Goal: Information Seeking & Learning: Check status

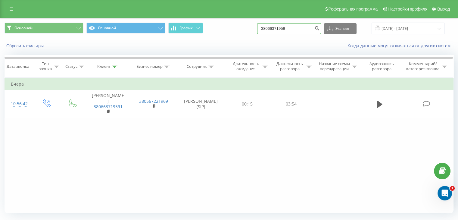
click at [299, 29] on input "38066371959" at bounding box center [289, 28] width 64 height 11
click at [273, 151] on div "Фильтровать по условию Равно Введите значение Отмена OK Фильтровать по условию …" at bounding box center [229, 145] width 449 height 136
click at [320, 27] on icon "submit" at bounding box center [317, 28] width 5 height 4
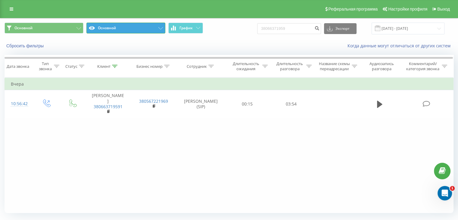
click at [124, 29] on button "Основной" at bounding box center [125, 28] width 79 height 11
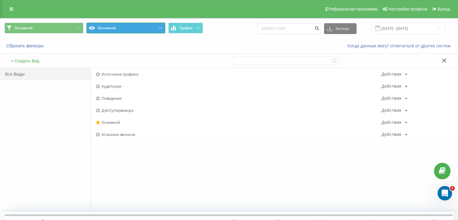
click at [124, 29] on button "Основной" at bounding box center [125, 28] width 79 height 11
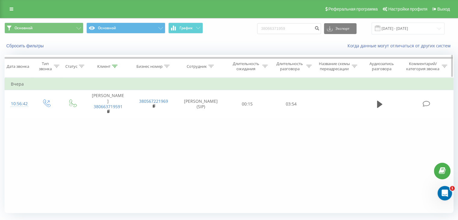
click at [115, 63] on th "Клиент" at bounding box center [108, 66] width 46 height 22
click at [115, 65] on icon at bounding box center [114, 66] width 5 height 3
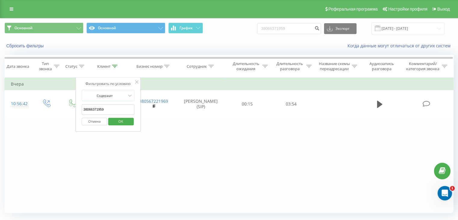
click at [124, 107] on input "38066371959" at bounding box center [108, 109] width 53 height 11
click at [130, 120] on button "OK" at bounding box center [121, 122] width 26 height 8
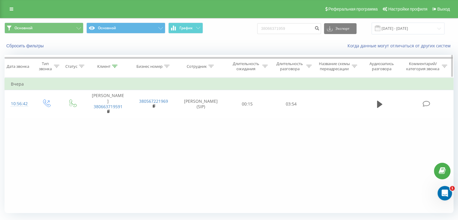
click at [112, 67] on icon at bounding box center [114, 66] width 5 height 3
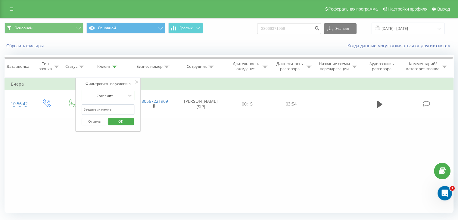
click at [97, 123] on button "Отмена" at bounding box center [95, 122] width 26 height 8
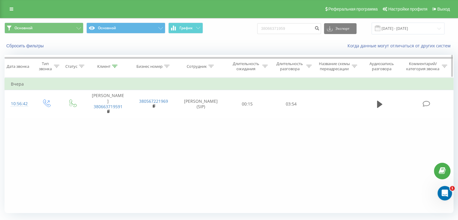
click at [115, 68] on div at bounding box center [114, 66] width 5 height 5
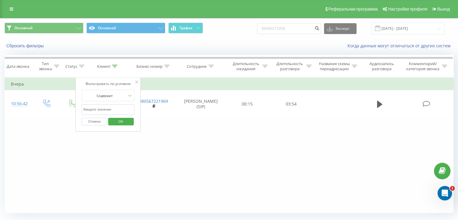
click at [96, 120] on button "Отмена" at bounding box center [95, 122] width 26 height 8
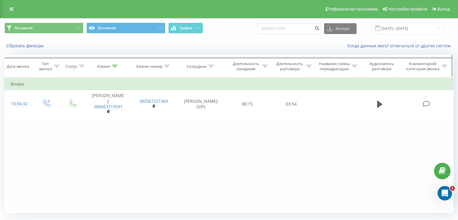
click at [115, 65] on icon at bounding box center [114, 66] width 5 height 3
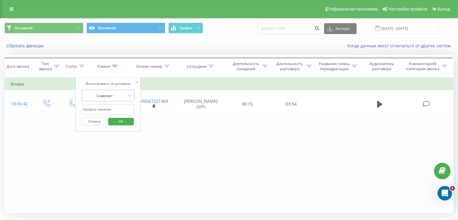
click at [116, 95] on div at bounding box center [104, 96] width 43 height 6
click at [137, 83] on icon at bounding box center [137, 81] width 3 height 3
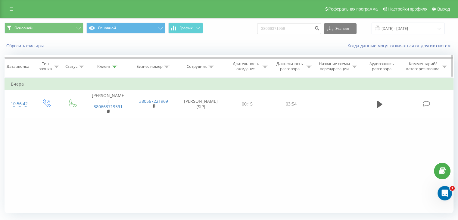
click at [118, 66] on div "Клиент" at bounding box center [108, 66] width 46 height 5
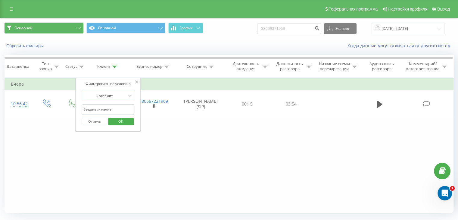
click at [41, 28] on button "Основной" at bounding box center [44, 28] width 79 height 11
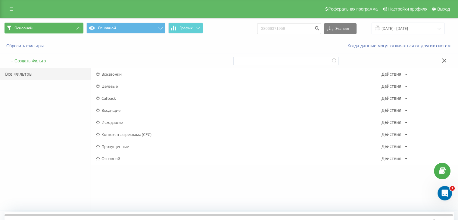
click at [41, 28] on button "Основной" at bounding box center [44, 28] width 79 height 11
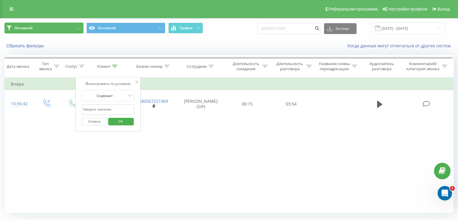
click at [41, 28] on button "Основной" at bounding box center [44, 28] width 79 height 11
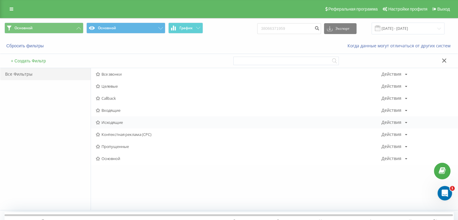
click at [115, 123] on span "Исходящие" at bounding box center [239, 122] width 286 height 4
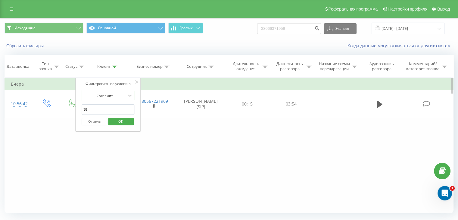
type input "3"
click at [124, 122] on span "OK" at bounding box center [120, 121] width 17 height 9
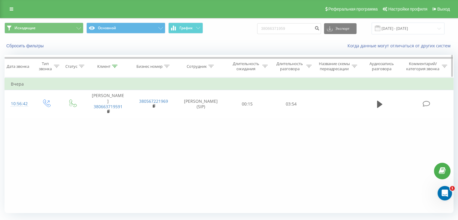
click at [117, 66] on icon at bounding box center [114, 66] width 5 height 3
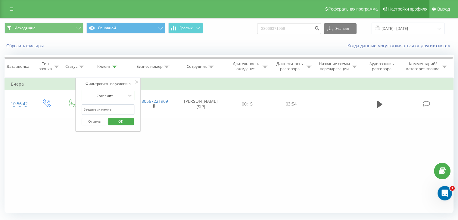
click at [408, 8] on span "Настройки профиля" at bounding box center [407, 9] width 39 height 5
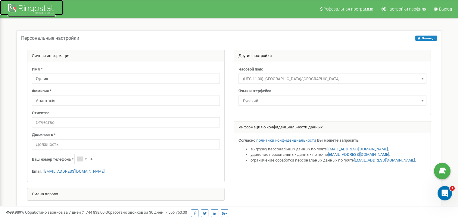
click at [34, 5] on div at bounding box center [32, 9] width 48 height 14
